Goal: Find specific page/section: Find specific page/section

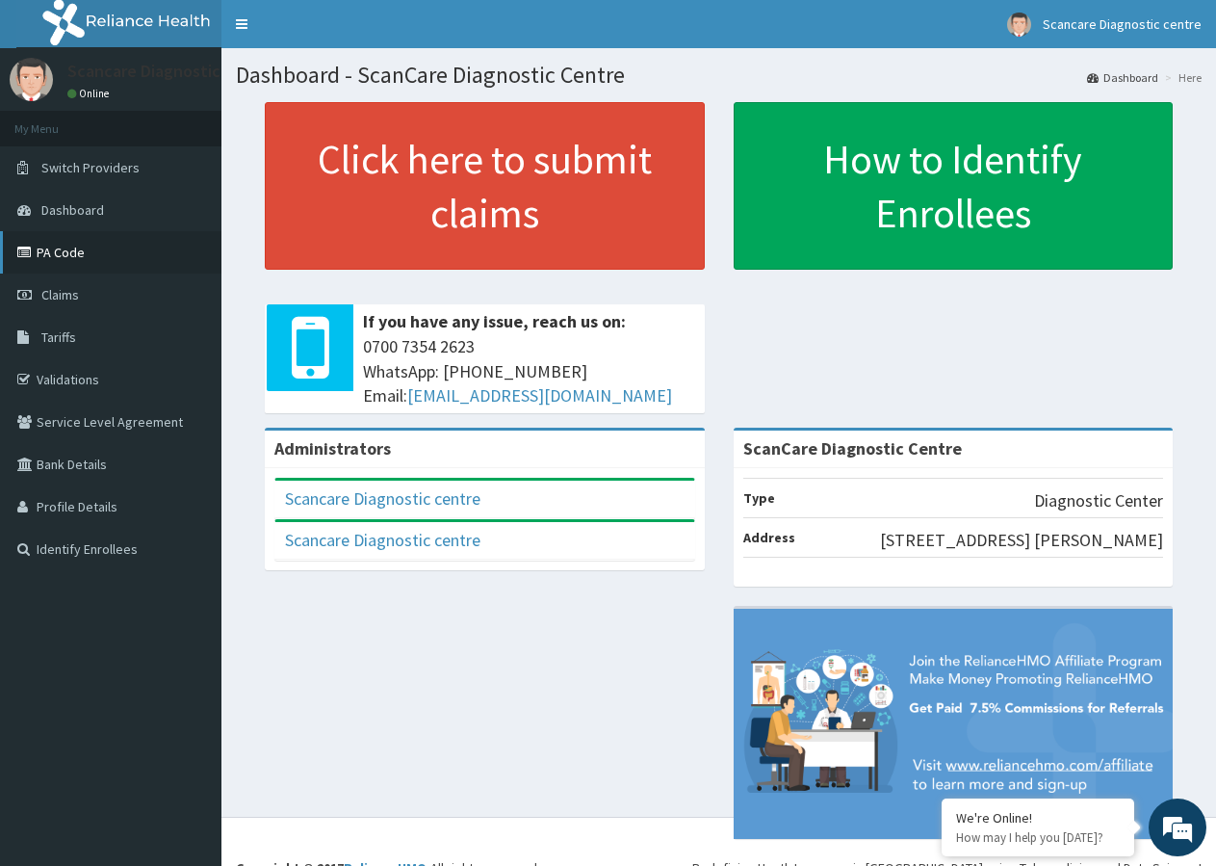
click at [75, 256] on link "PA Code" at bounding box center [110, 252] width 221 height 42
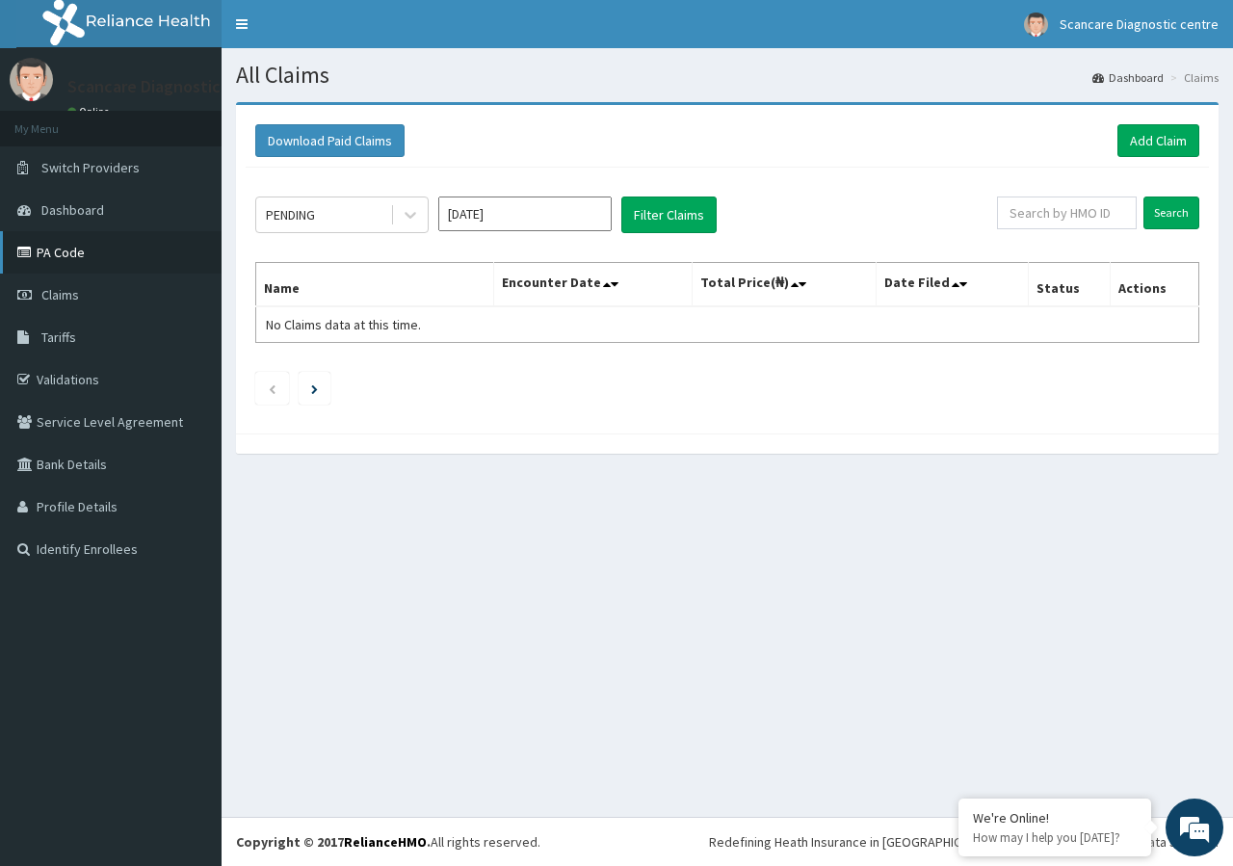
click at [62, 247] on link "PA Code" at bounding box center [110, 252] width 221 height 42
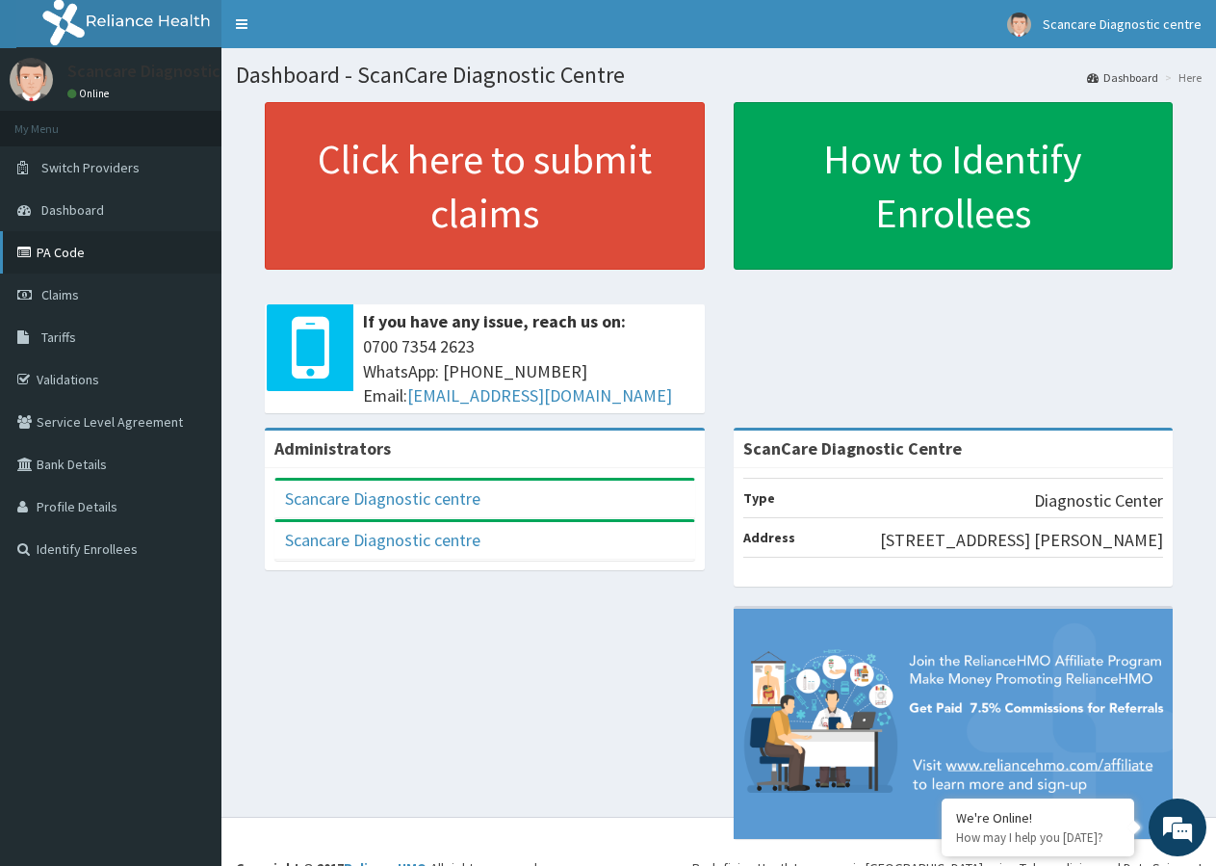
click at [68, 255] on link "PA Code" at bounding box center [110, 252] width 221 height 42
